Goal: Task Accomplishment & Management: Use online tool/utility

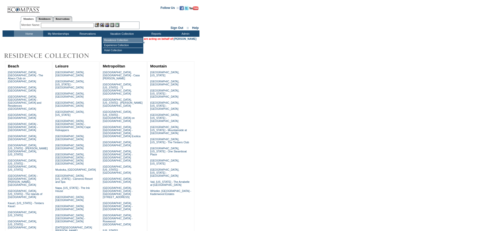
drag, startPoint x: 116, startPoint y: 40, endPoint x: 136, endPoint y: 45, distance: 20.9
click at [116, 40] on td "Residence Collection" at bounding box center [123, 40] width 40 height 5
click at [70, 25] on input "text" at bounding box center [67, 25] width 53 height 5
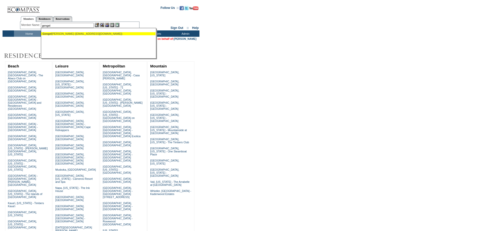
click at [72, 35] on div "[PERSON_NAME] [PERSON_NAME] ([PERSON_NAME][EMAIL_ADDRESS][DOMAIN_NAME])" at bounding box center [98, 33] width 112 height 3
type input "[PERSON_NAME] ([PERSON_NAME][EMAIL_ADDRESS][DOMAIN_NAME])"
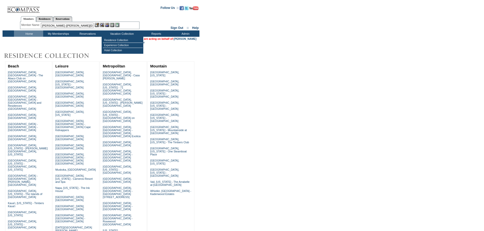
click at [108, 25] on img at bounding box center [107, 25] width 4 height 4
click at [102, 25] on img at bounding box center [102, 25] width 4 height 4
